Goal: Task Accomplishment & Management: Use online tool/utility

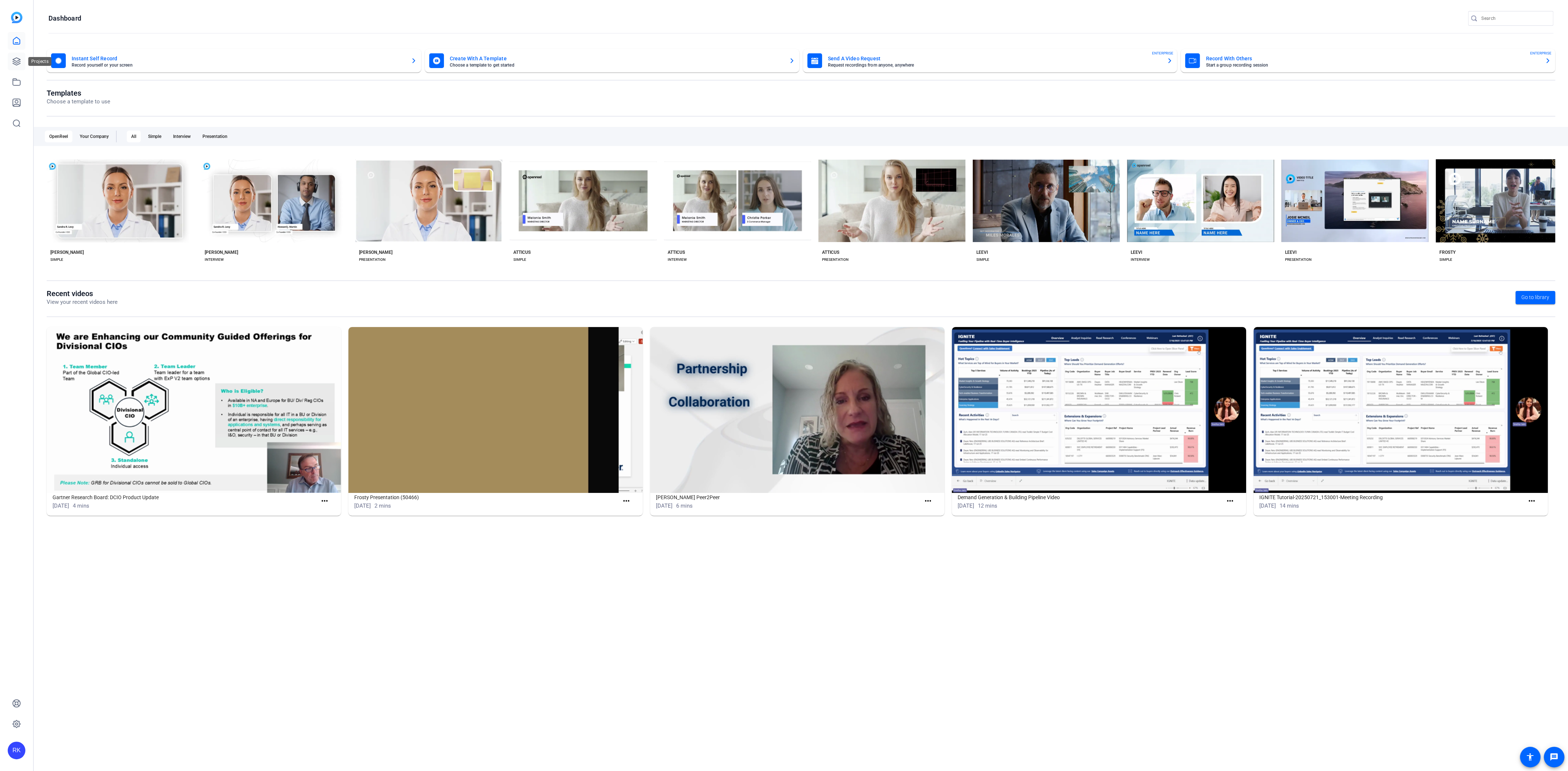
click at [17, 64] on icon at bounding box center [16, 61] width 7 height 7
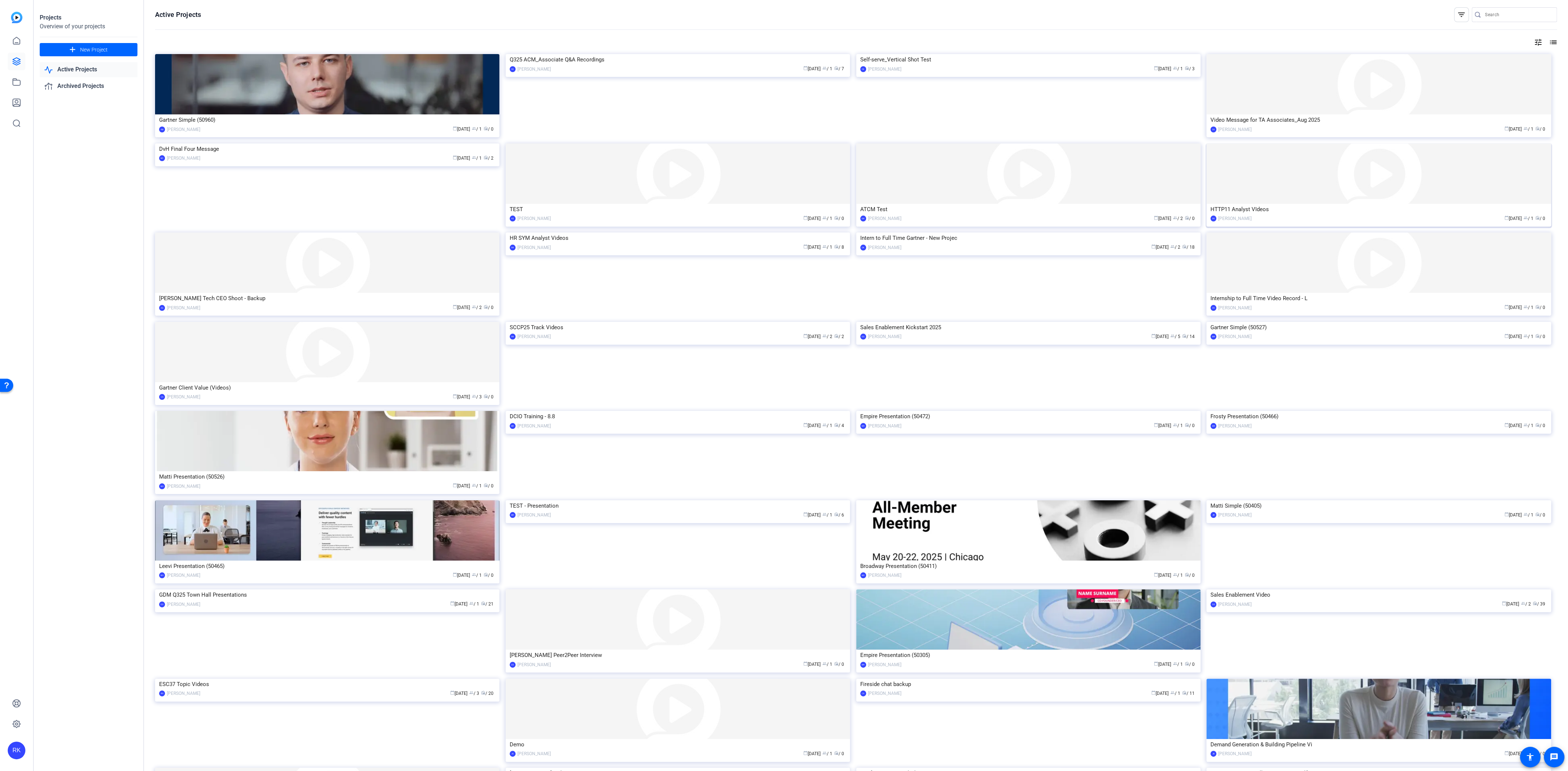
click at [1317, 175] on img at bounding box center [1378, 174] width 344 height 60
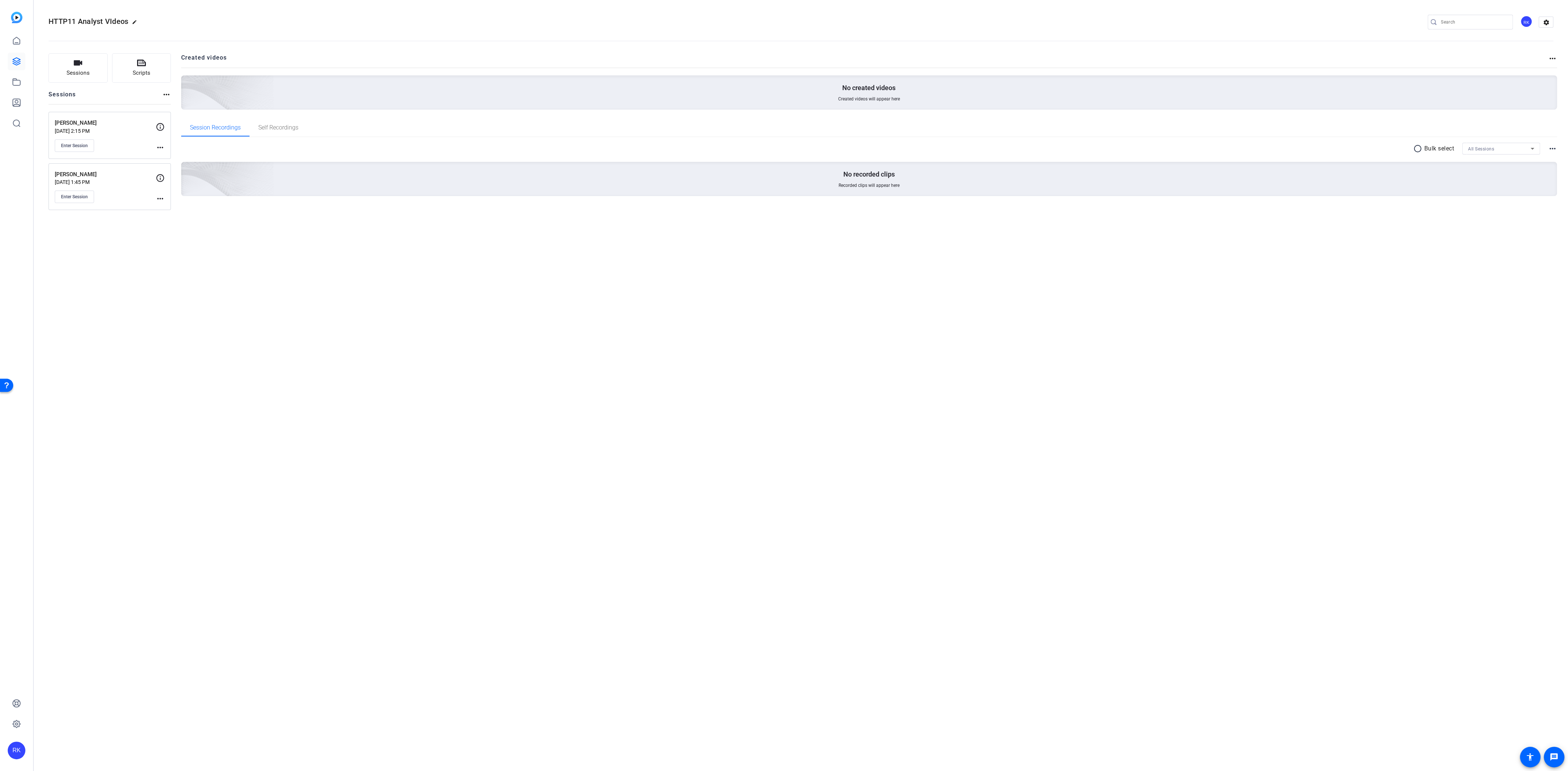
click at [136, 138] on div "[PERSON_NAME] [DATE] 2:15 PM Enter Session" at bounding box center [105, 135] width 101 height 33
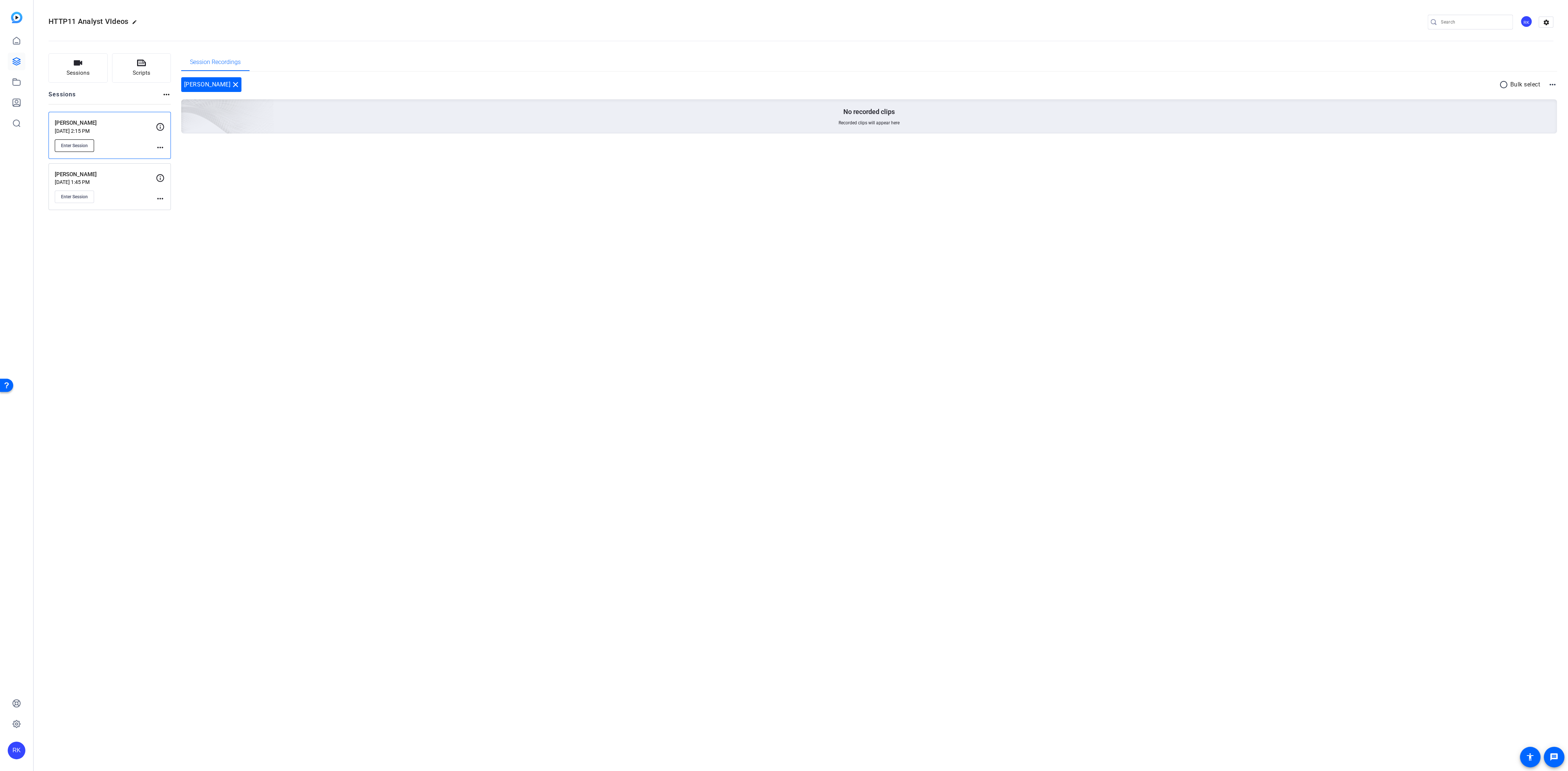
click at [79, 144] on span "Enter Session" at bounding box center [74, 146] width 27 height 6
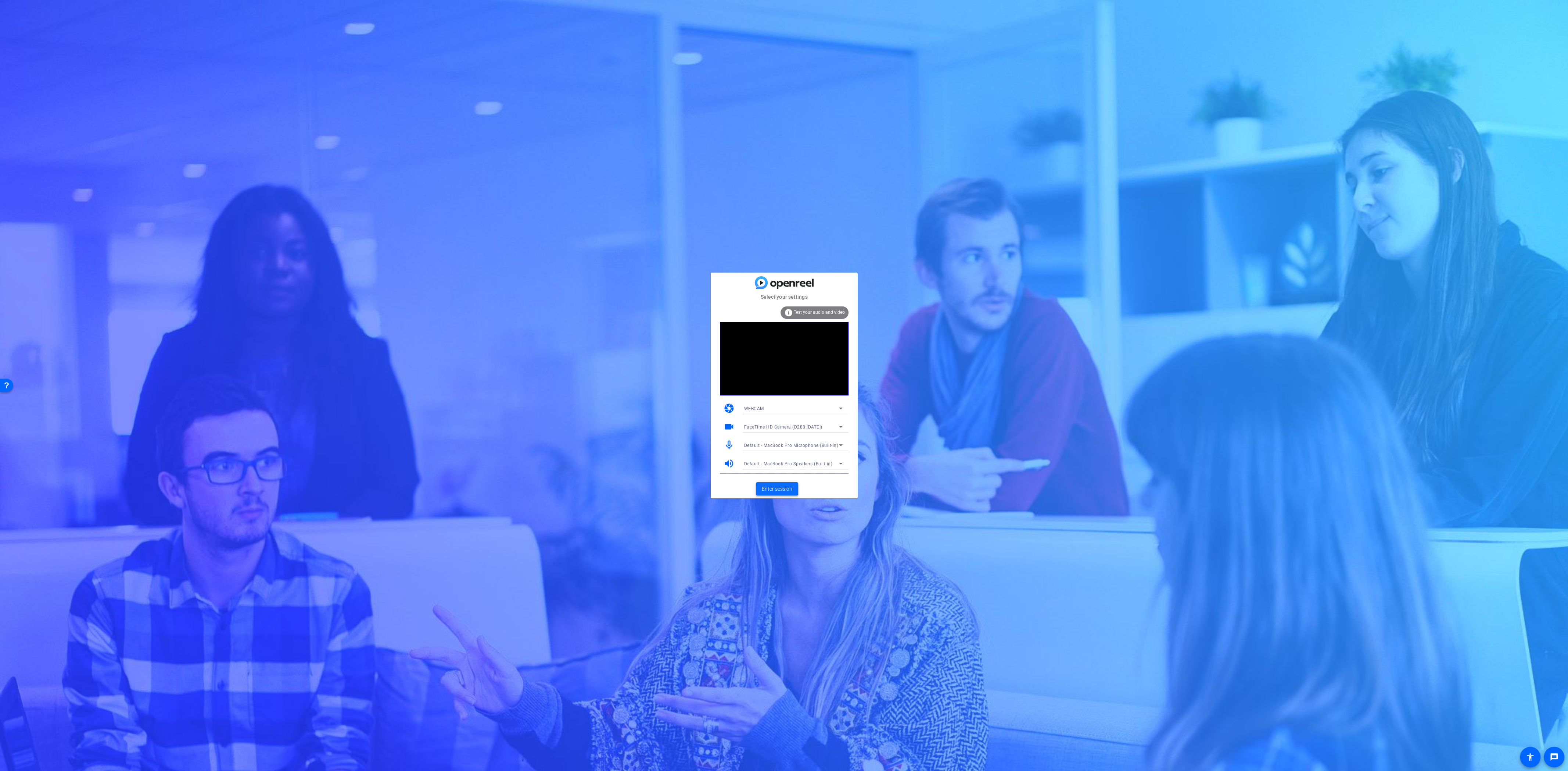
click at [779, 484] on span at bounding box center [777, 489] width 42 height 17
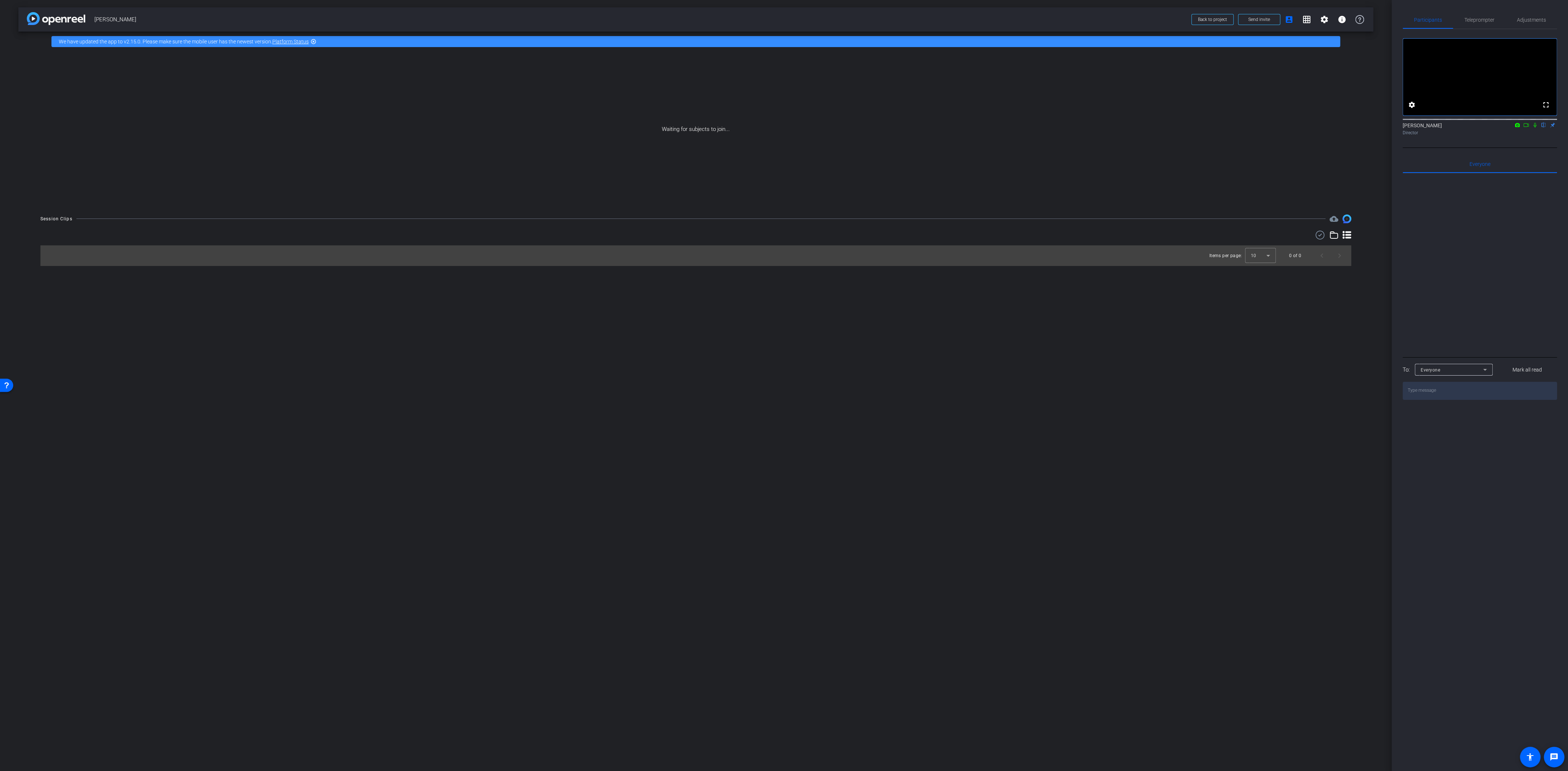
click at [1536, 127] on icon at bounding box center [1534, 125] width 6 height 5
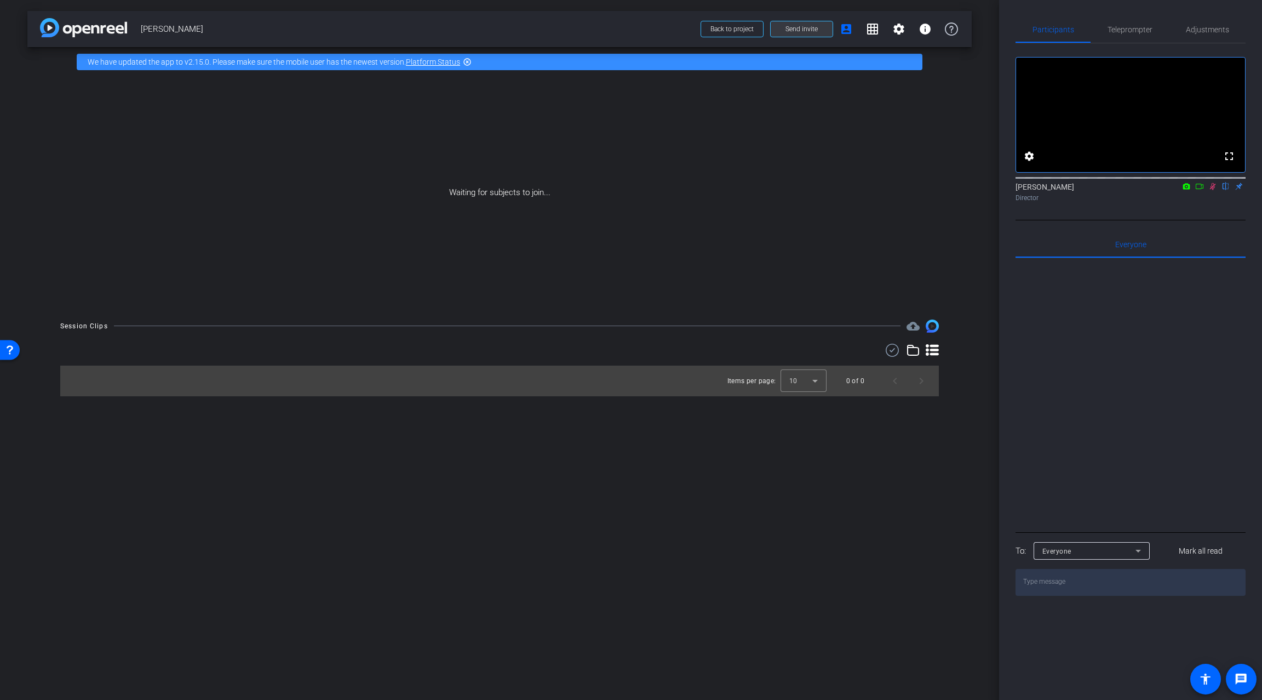
click at [789, 28] on span "Send invite" at bounding box center [802, 29] width 32 height 9
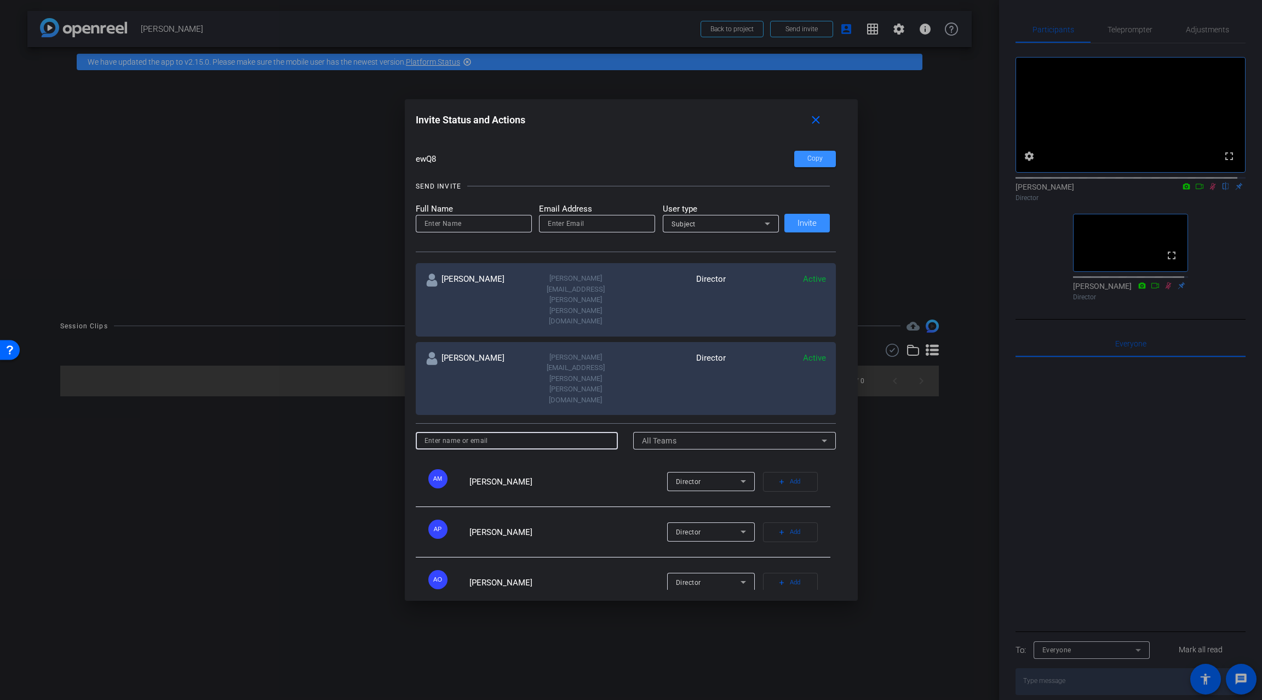
click at [549, 434] on input at bounding box center [517, 440] width 185 height 13
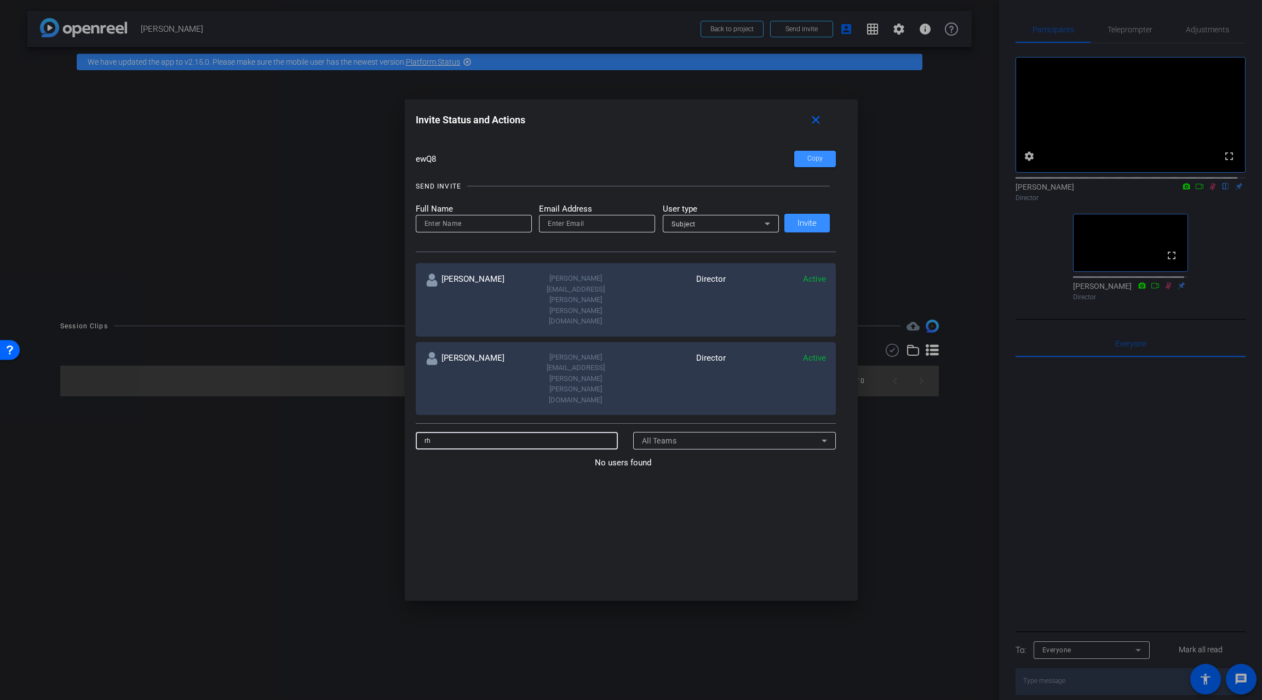
type input "r"
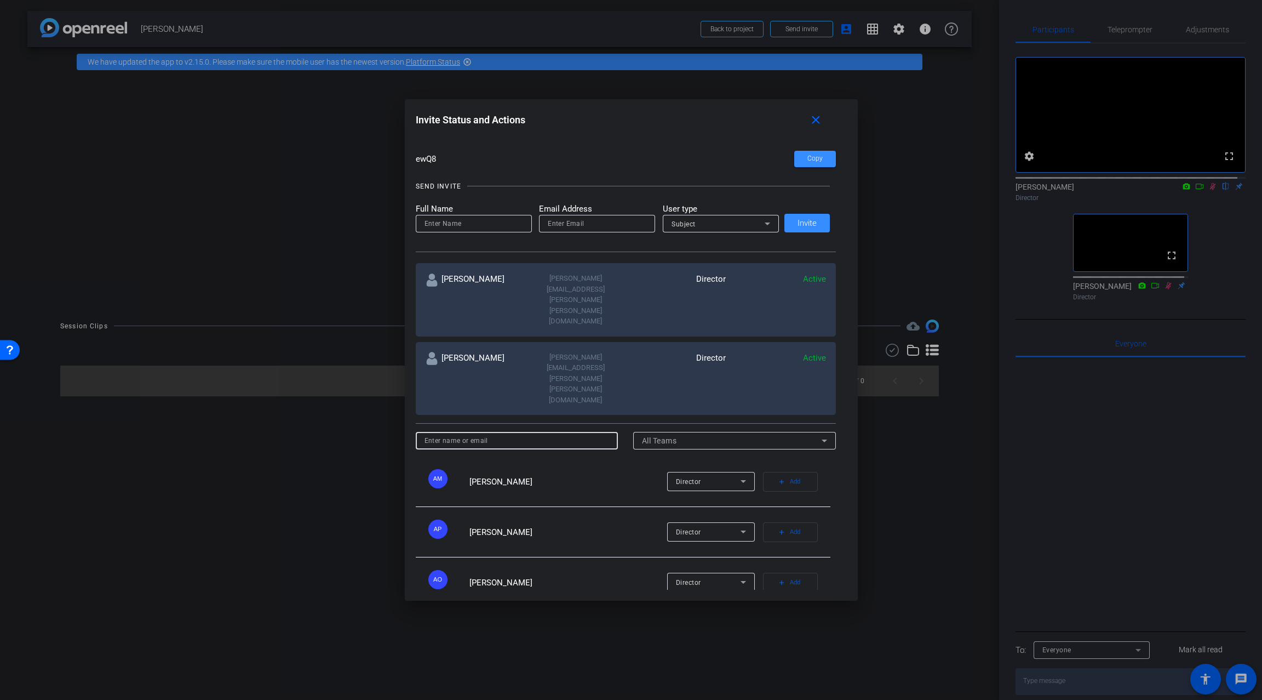
click at [445, 225] on input at bounding box center [474, 223] width 99 height 13
type input "Rhea"
click at [556, 224] on input "email" at bounding box center [597, 223] width 99 height 13
paste input "rhea.pandya@gartner.com"
type input "rhea.pandya@gartner.com"
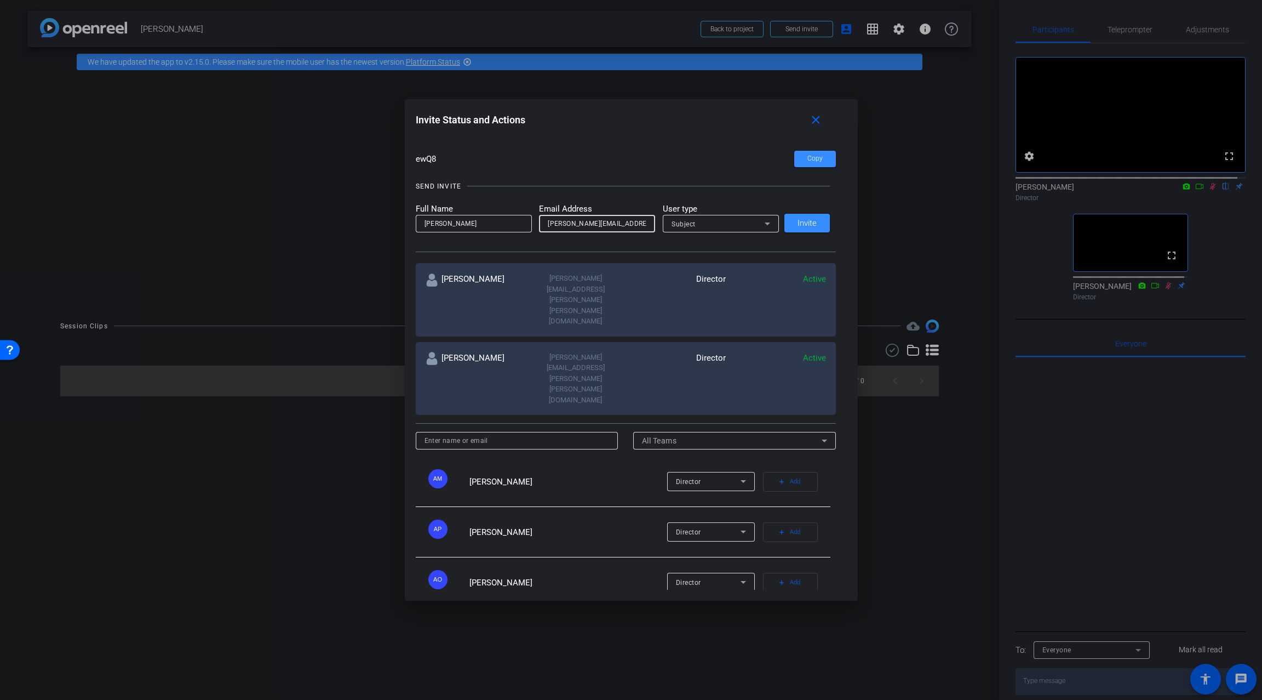
click at [709, 226] on div "Subject" at bounding box center [718, 224] width 93 height 14
click at [700, 263] on mat-option "Watcher" at bounding box center [720, 264] width 116 height 18
click at [808, 222] on span "Invite" at bounding box center [807, 223] width 19 height 8
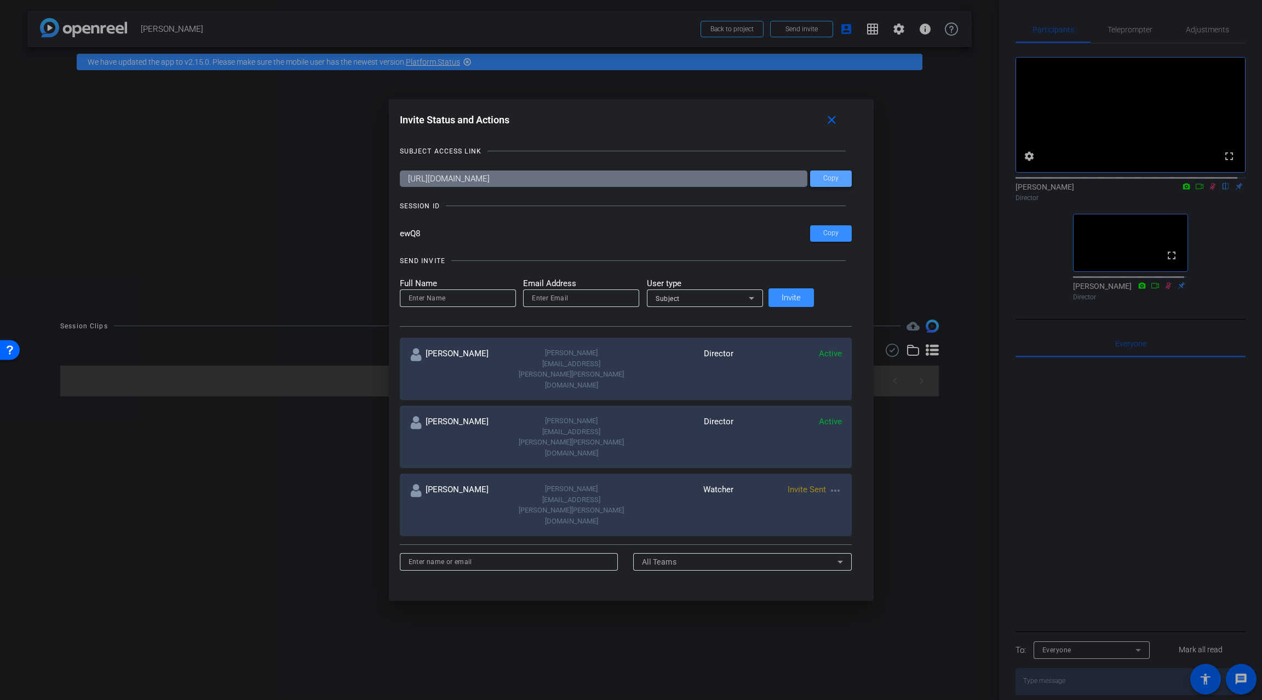
click at [824, 181] on span "Copy" at bounding box center [831, 178] width 15 height 8
click at [824, 235] on span "Copy" at bounding box center [831, 233] width 15 height 8
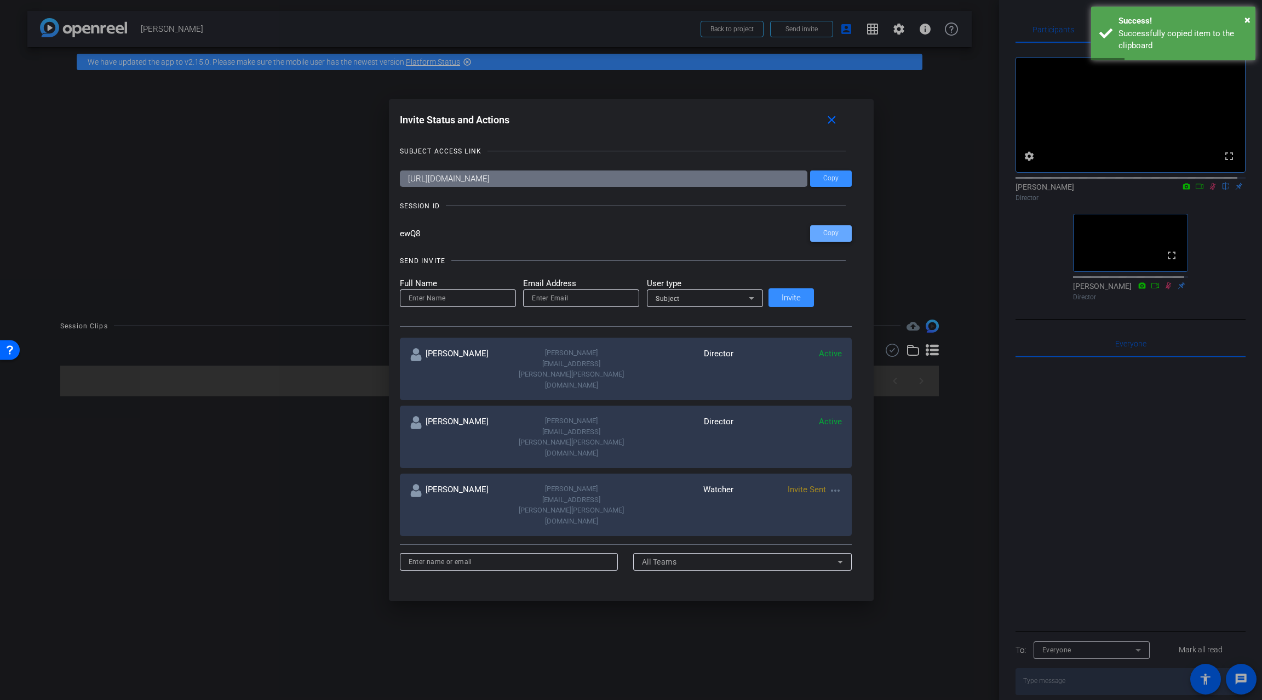
click at [810, 238] on span at bounding box center [831, 233] width 42 height 26
click at [825, 123] on mat-icon "close" at bounding box center [832, 120] width 14 height 14
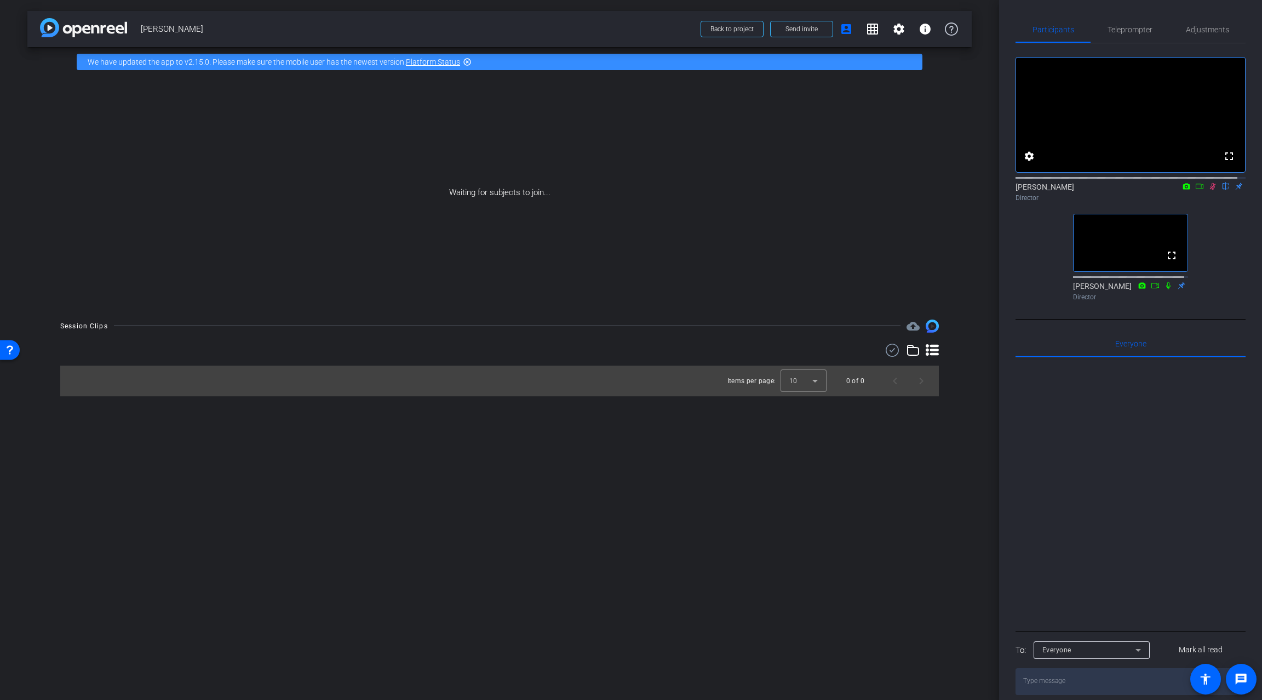
click at [1209, 190] on icon at bounding box center [1213, 186] width 9 height 8
click at [1127, 36] on span "Teleprompter" at bounding box center [1130, 29] width 45 height 26
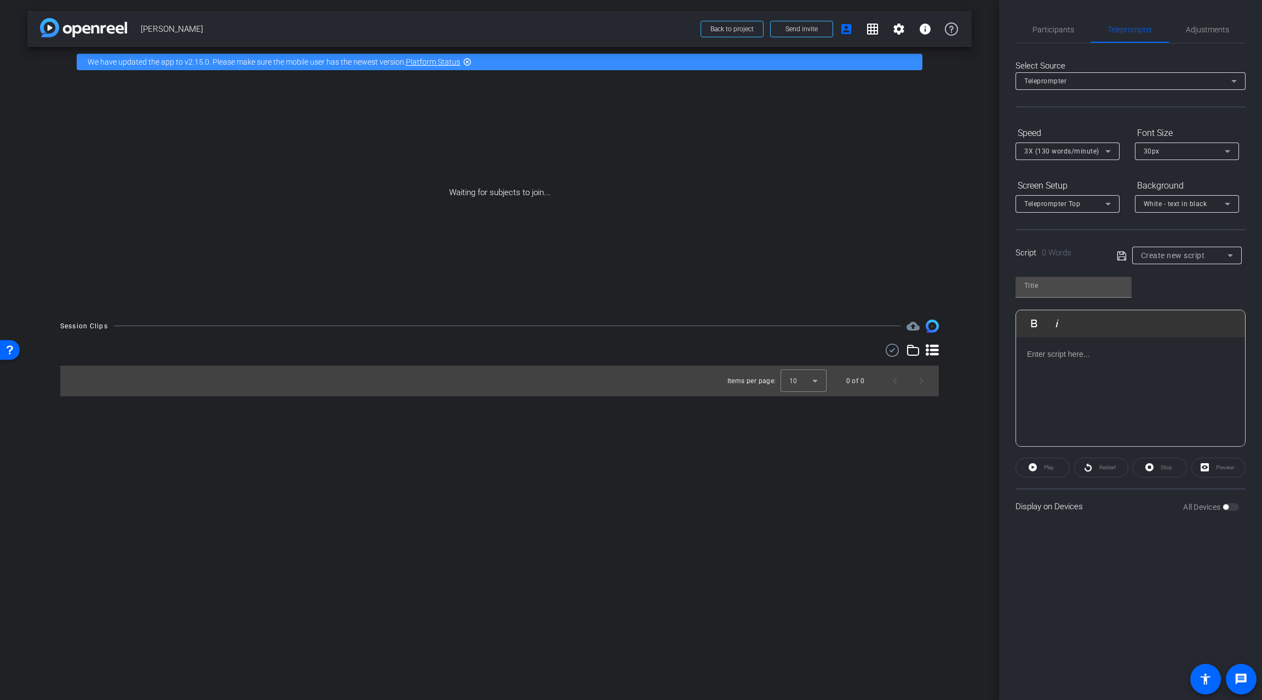
click at [1083, 363] on div at bounding box center [1130, 392] width 229 height 110
click at [1046, 28] on span "Participants" at bounding box center [1054, 30] width 42 height 8
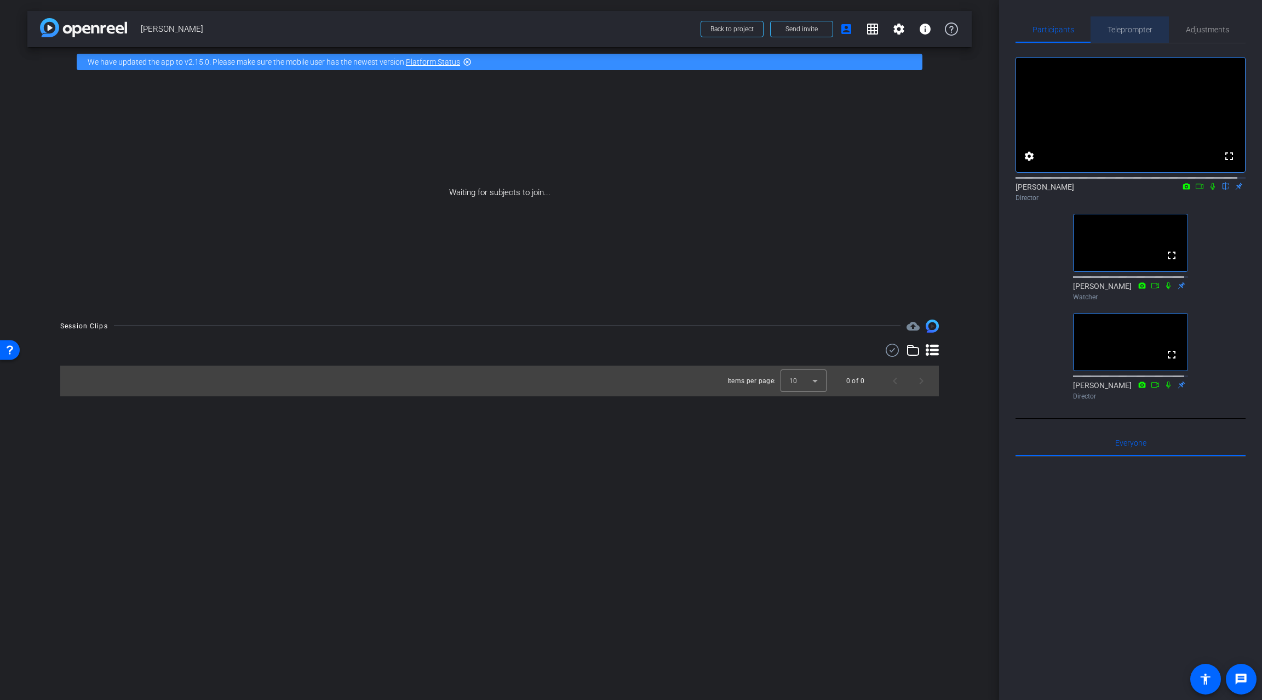
click at [1132, 30] on span "Teleprompter" at bounding box center [1130, 30] width 45 height 8
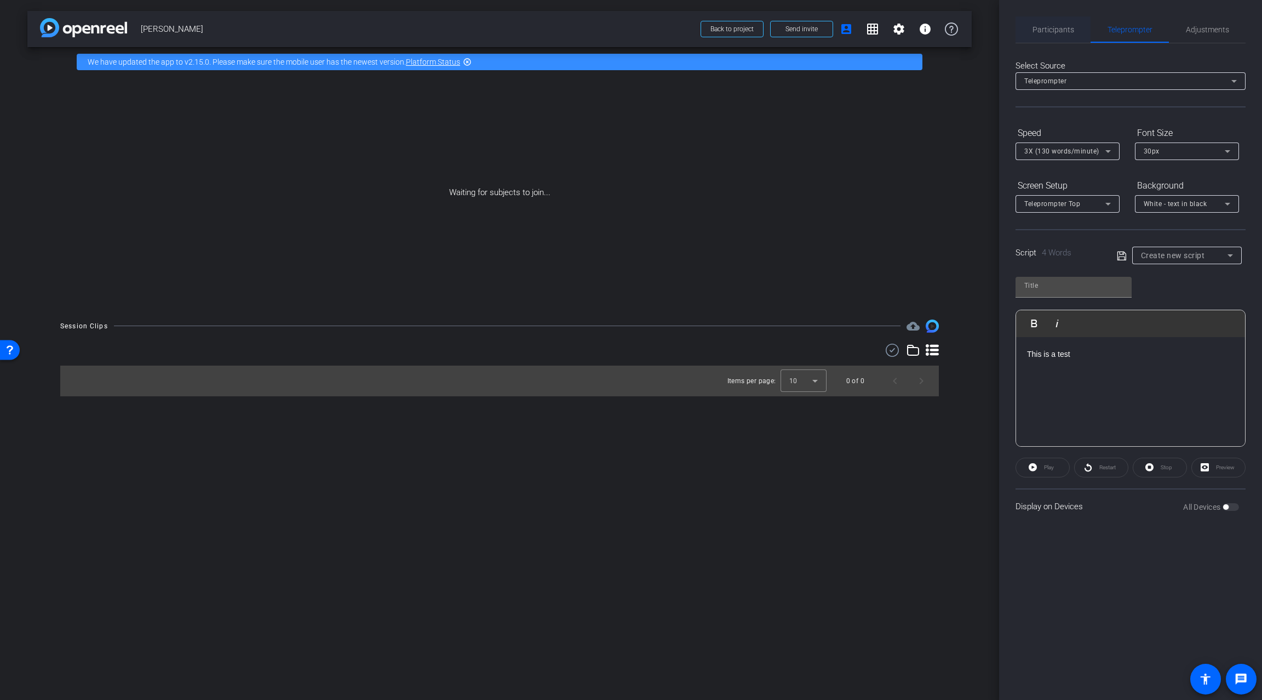
click at [1061, 27] on span "Participants" at bounding box center [1054, 30] width 42 height 8
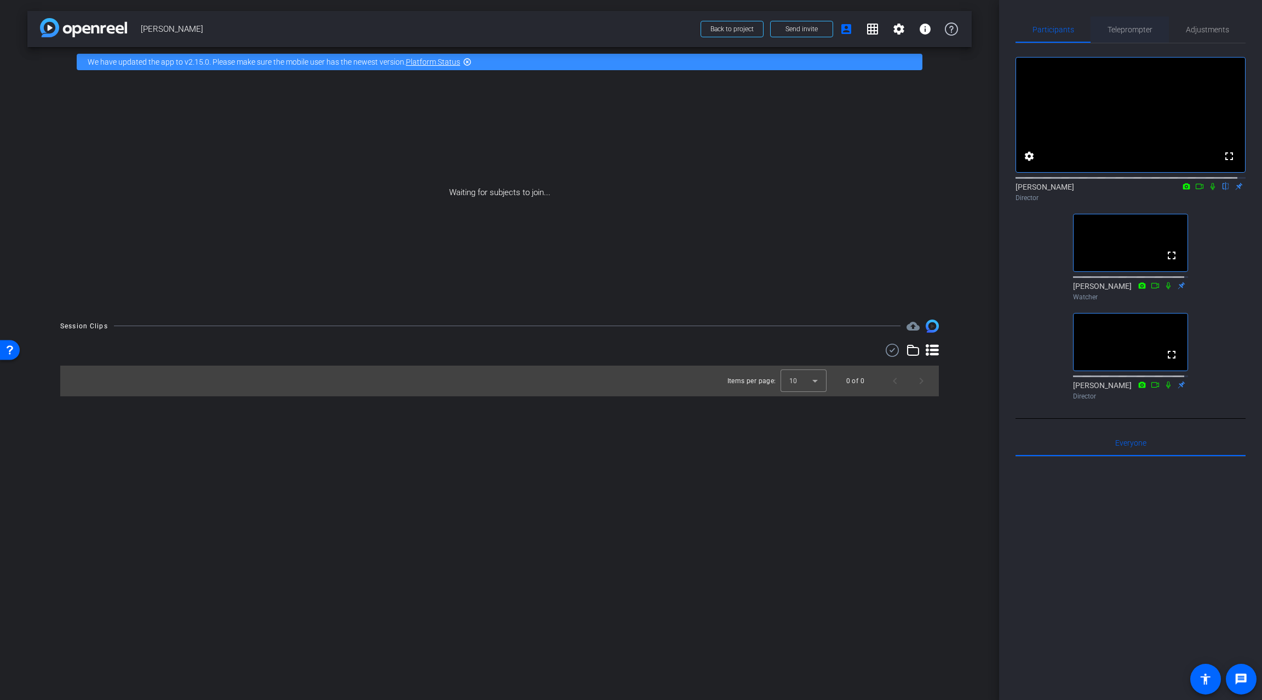
click at [1129, 31] on span "Teleprompter" at bounding box center [1130, 30] width 45 height 8
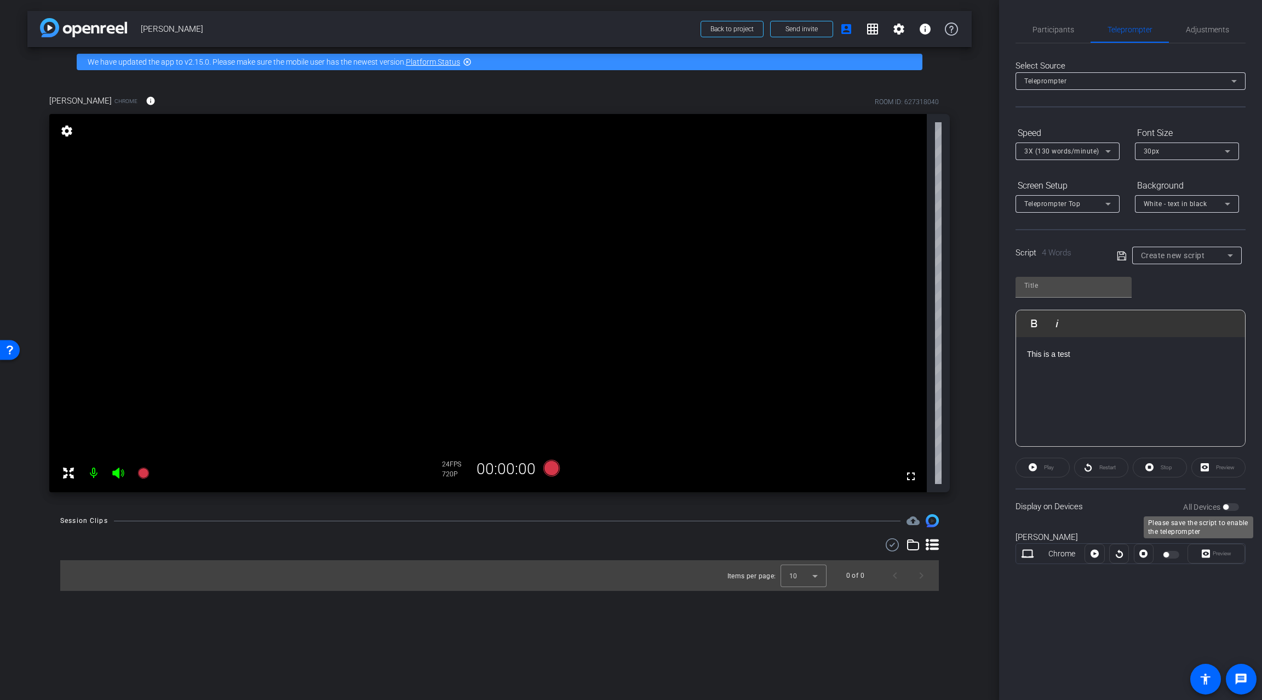
click at [1230, 507] on div "All Devices" at bounding box center [1212, 506] width 56 height 11
click at [1049, 33] on span "Participants" at bounding box center [1054, 29] width 42 height 26
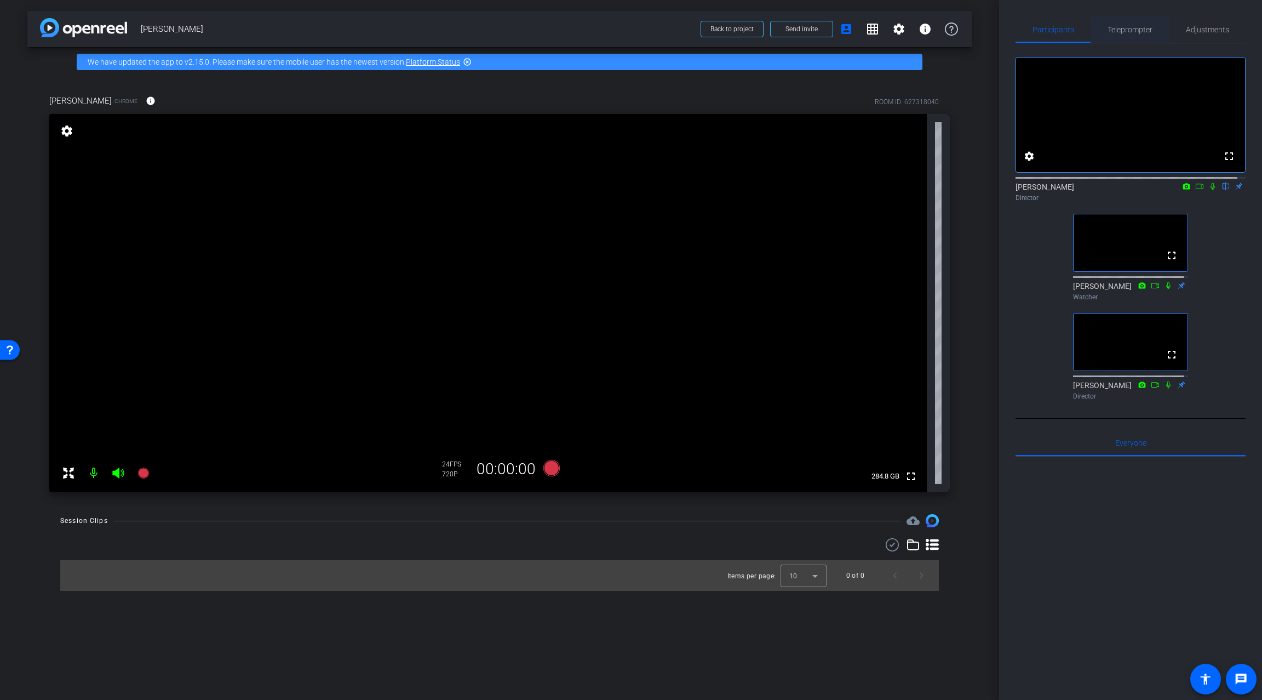
click at [1129, 29] on span "Teleprompter" at bounding box center [1130, 30] width 45 height 8
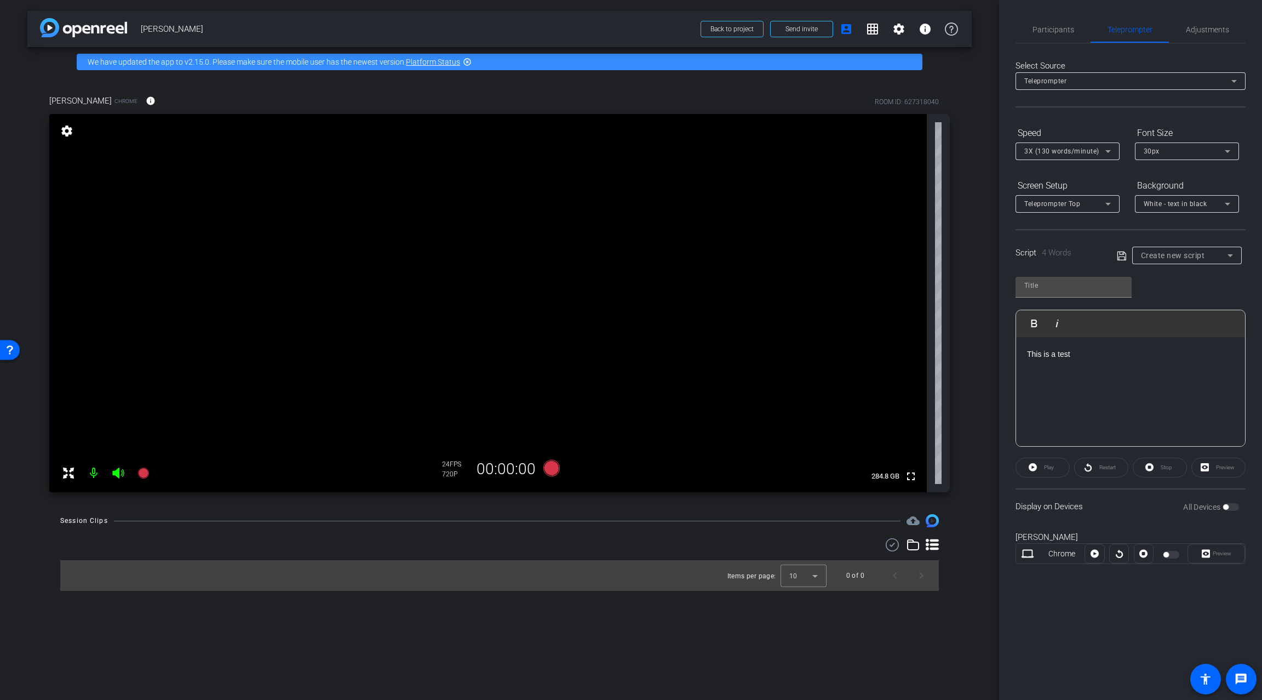
click at [1100, 361] on div "This is a test" at bounding box center [1130, 392] width 229 height 110
click at [1122, 256] on icon at bounding box center [1122, 255] width 10 height 13
click at [1123, 253] on icon at bounding box center [1121, 255] width 9 height 9
type input "Default title 880"
click at [1231, 506] on span "button" at bounding box center [1231, 507] width 16 height 8
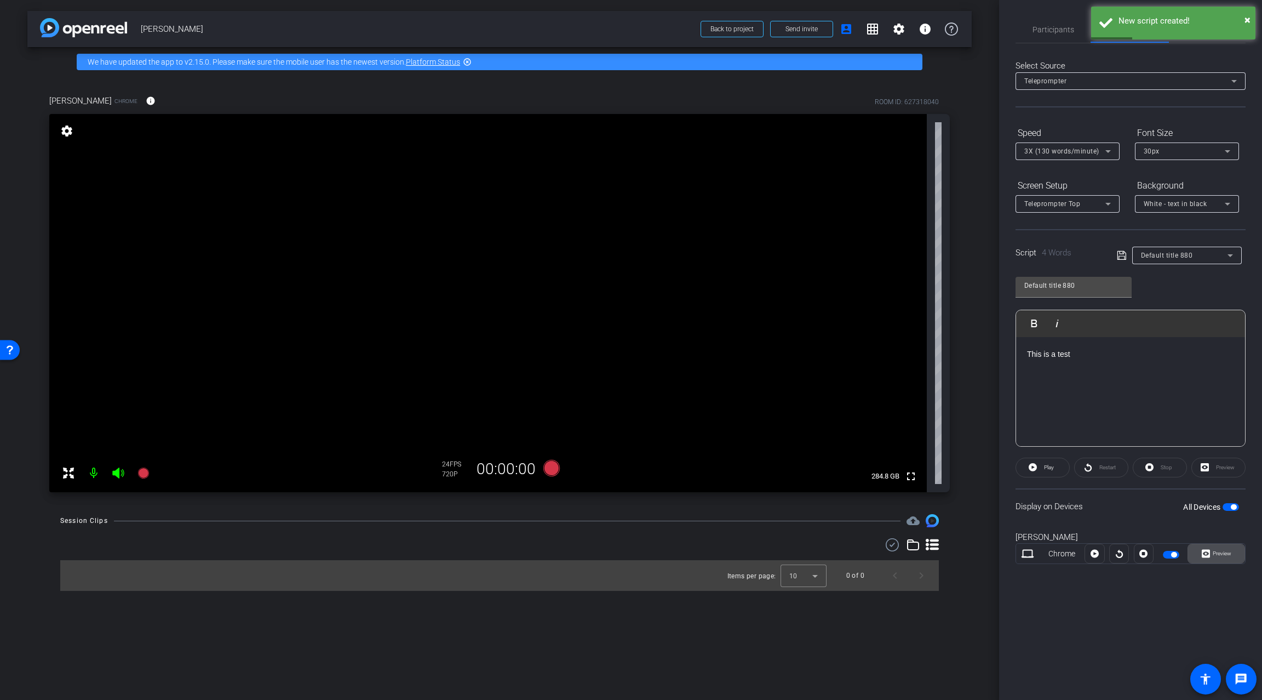
click at [1216, 551] on span "Preview" at bounding box center [1222, 553] width 19 height 6
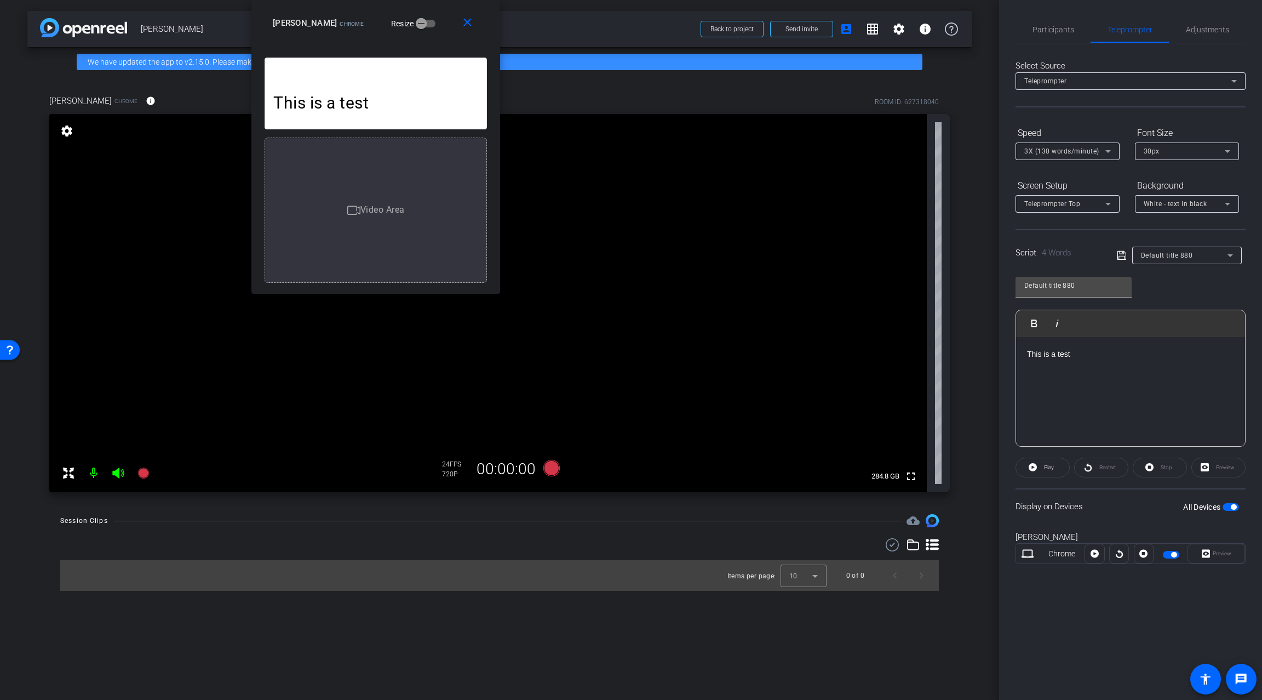
drag, startPoint x: 682, startPoint y: 223, endPoint x: 426, endPoint y: 1, distance: 338.3
click at [426, 1] on div "close Ray Chrome Resize" at bounding box center [376, 24] width 249 height 49
click at [395, 105] on p "This is a test" at bounding box center [375, 102] width 205 height 19
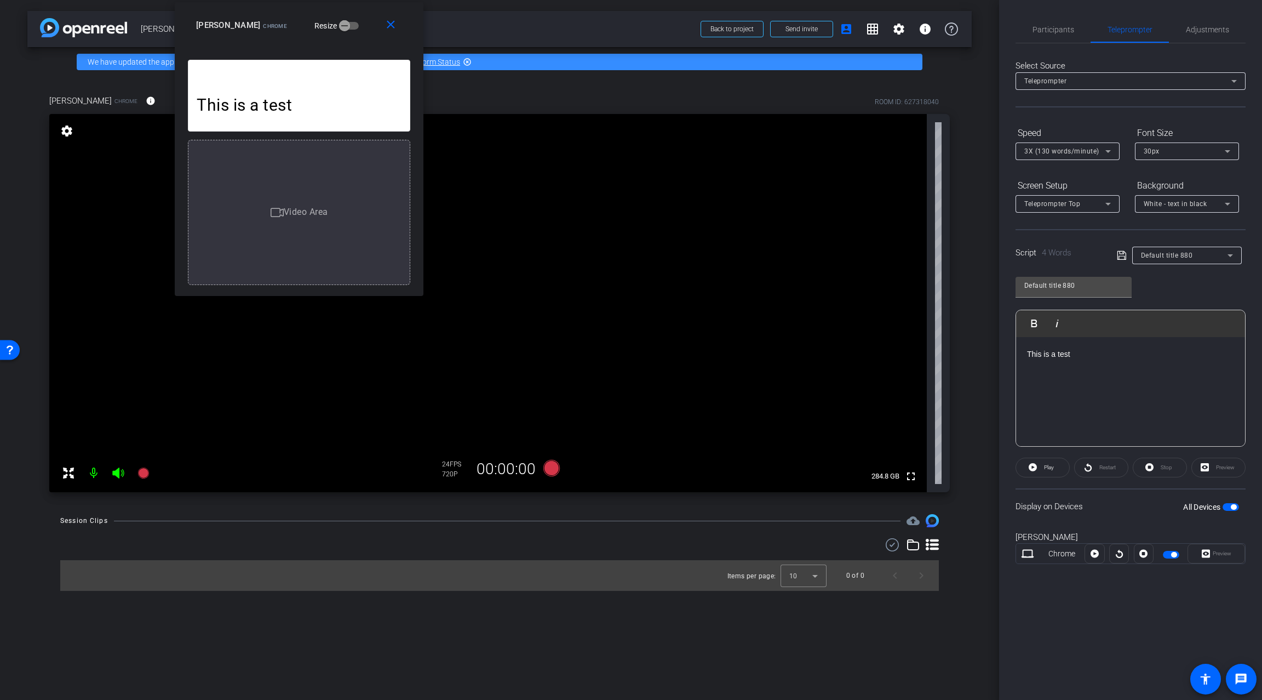
drag, startPoint x: 418, startPoint y: 16, endPoint x: 341, endPoint y: 18, distance: 76.7
click at [341, 18] on div "Ray Chrome Resize" at bounding box center [303, 25] width 214 height 20
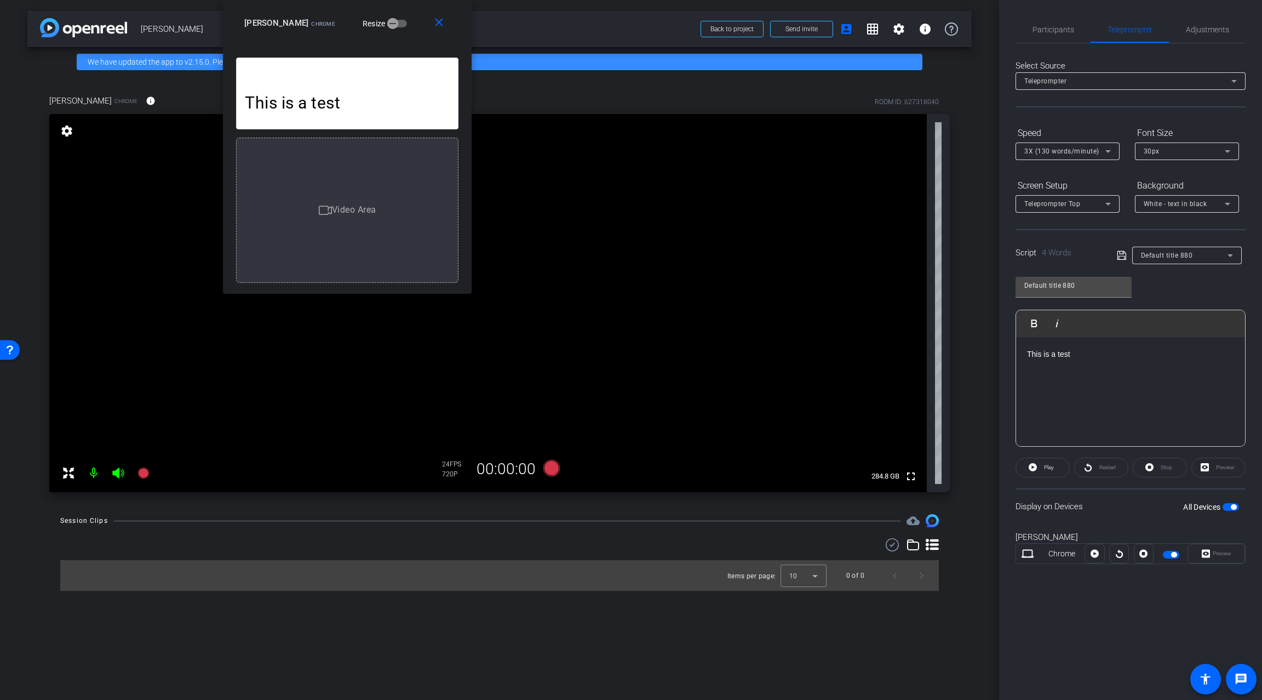
drag, startPoint x: 347, startPoint y: 19, endPoint x: 396, endPoint y: -36, distance: 72.6
click at [396, 0] on html "Accessibility Screen-Reader Guide, Feedback, and Issue Reporting | New window m…" at bounding box center [631, 350] width 1262 height 700
click at [1052, 466] on span "Play" at bounding box center [1049, 467] width 10 height 6
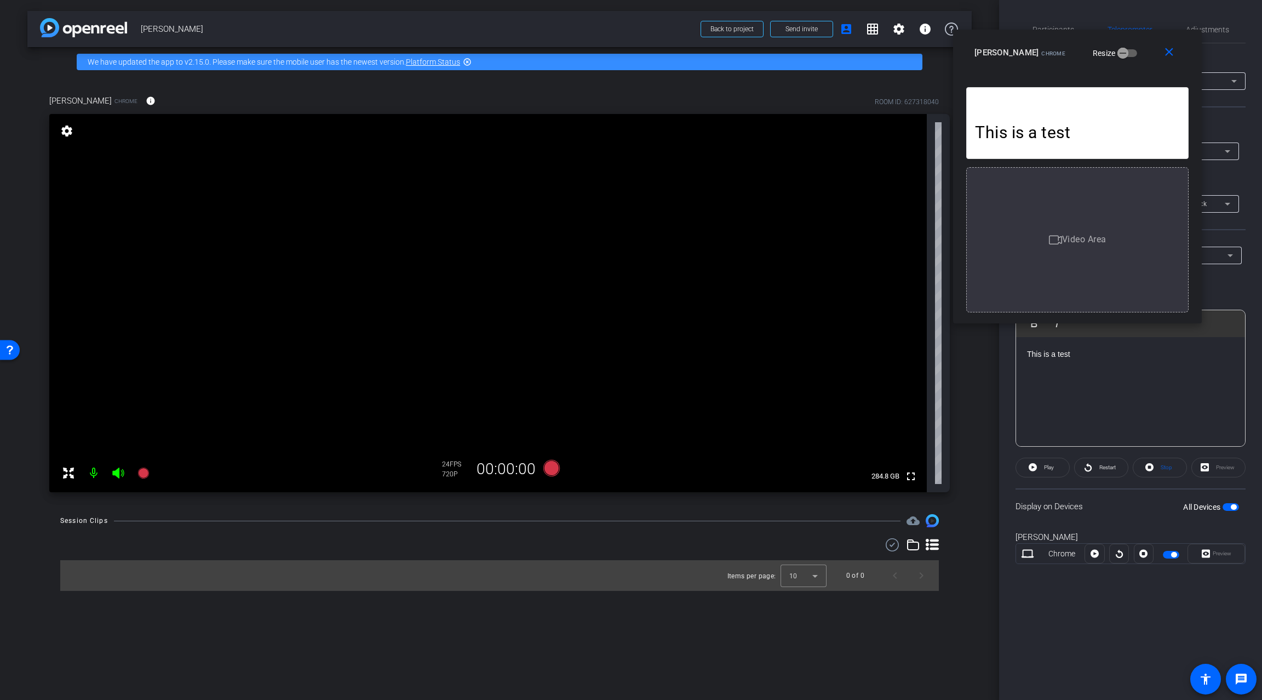
drag, startPoint x: 398, startPoint y: 21, endPoint x: 1128, endPoint y: 50, distance: 731.0
click at [1128, 50] on div "Ray Chrome Resize" at bounding box center [1082, 53] width 214 height 20
click at [1209, 30] on span "Adjustments" at bounding box center [1207, 30] width 43 height 8
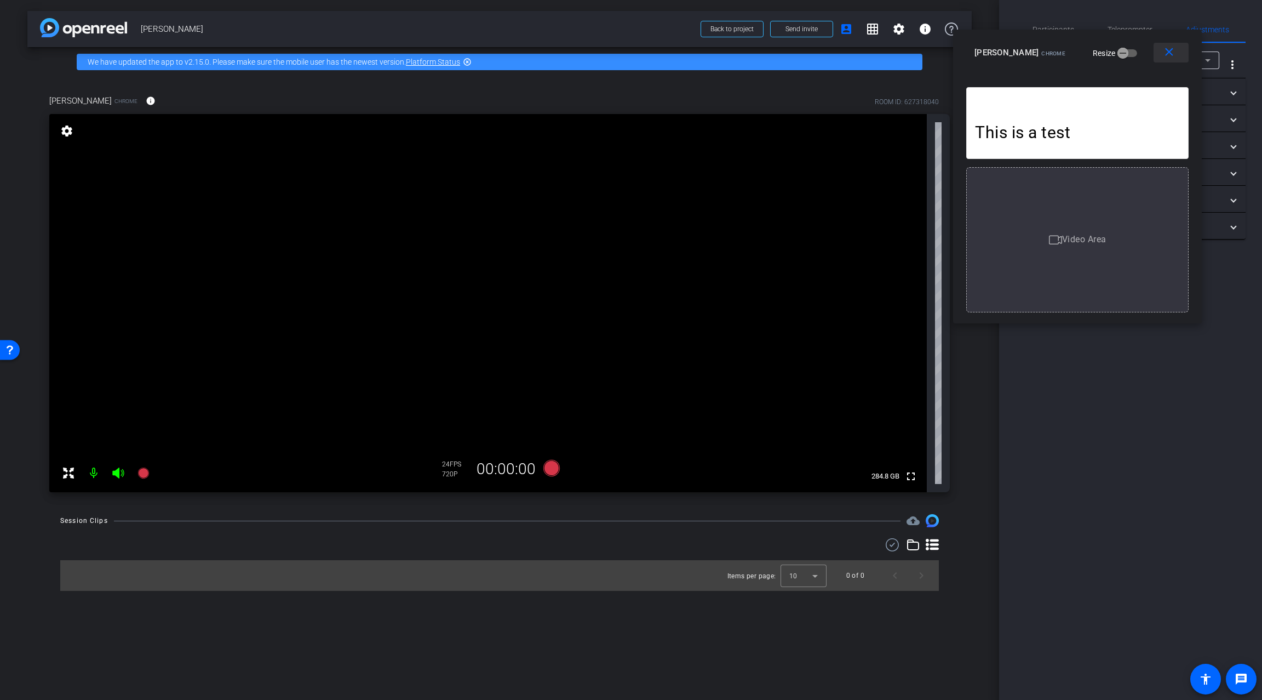
click at [1175, 52] on mat-icon "close" at bounding box center [1170, 52] width 14 height 14
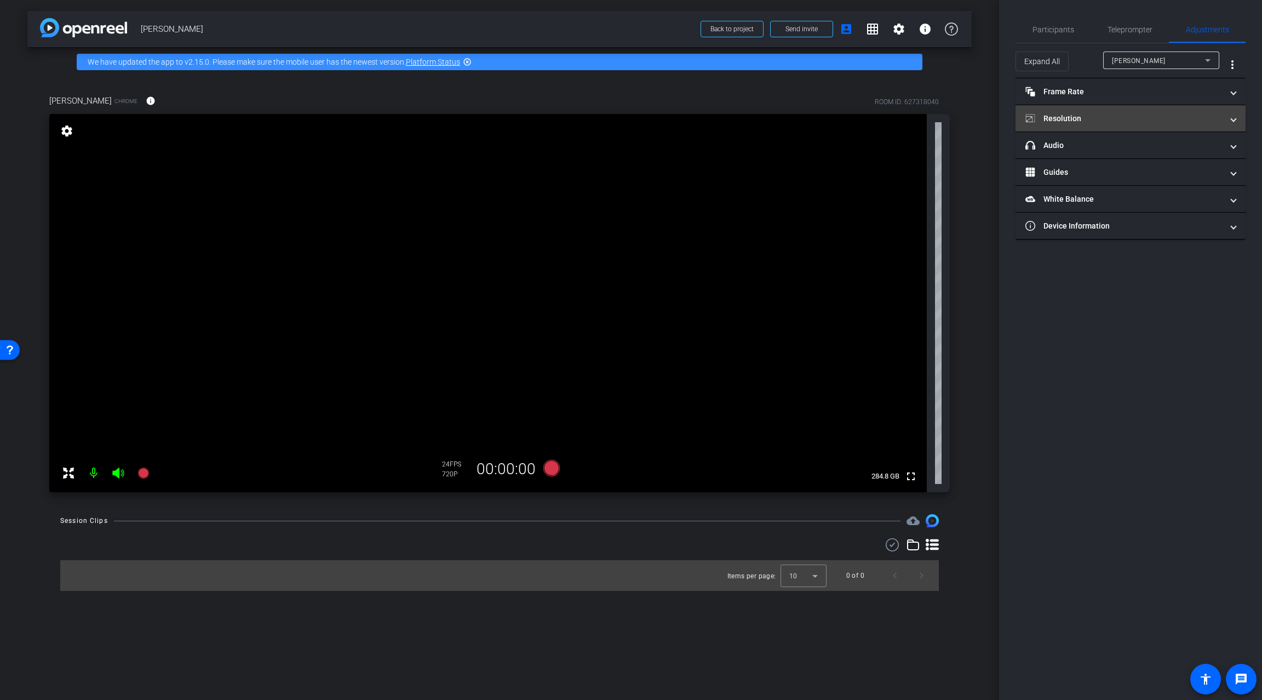
click at [1084, 116] on mat-panel-title "Resolution" at bounding box center [1124, 119] width 197 height 12
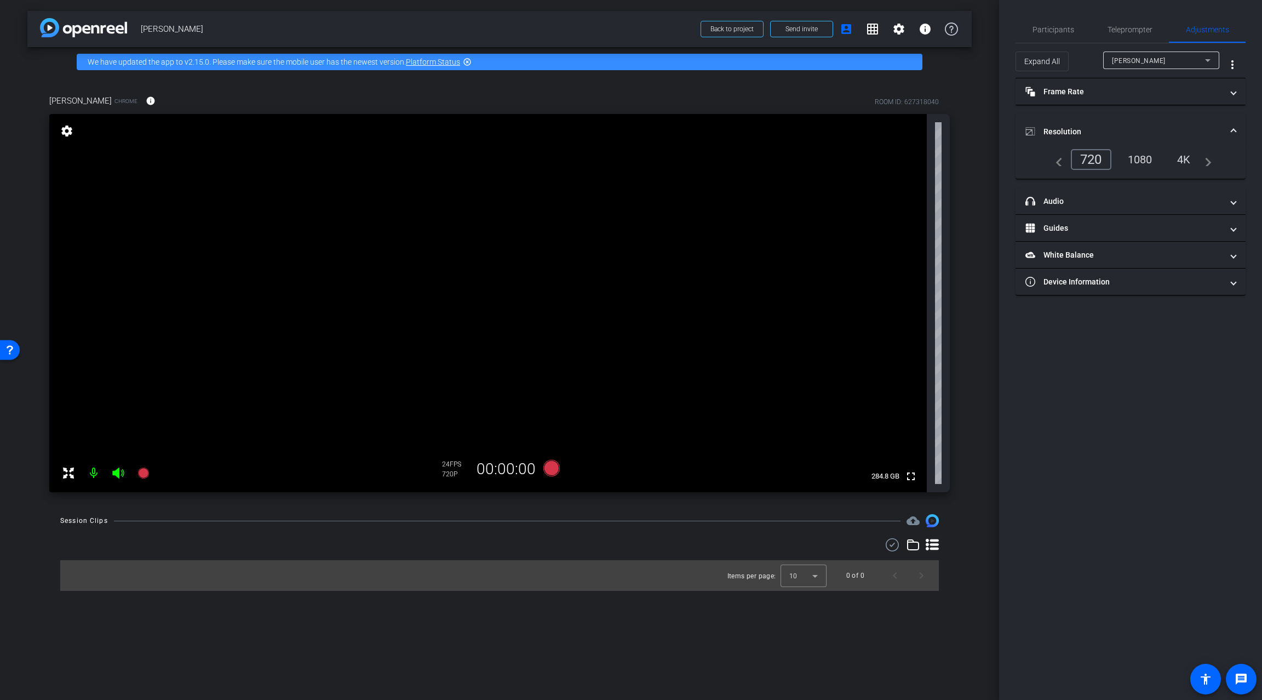
click at [1142, 158] on div "1080" at bounding box center [1140, 159] width 41 height 19
click at [1065, 28] on span "Participants" at bounding box center [1054, 30] width 42 height 8
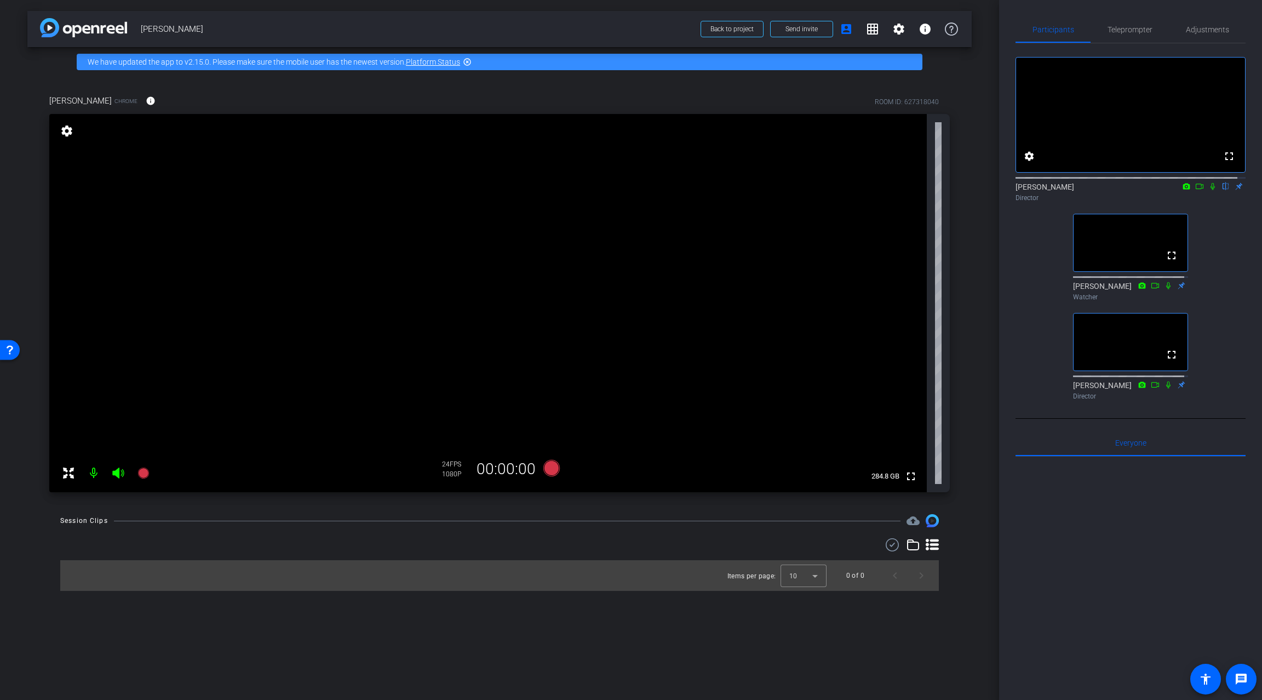
click at [1209, 190] on icon at bounding box center [1213, 186] width 9 height 8
click at [1210, 190] on icon at bounding box center [1213, 186] width 6 height 7
click at [1209, 190] on icon at bounding box center [1213, 186] width 9 height 8
